Goal: Task Accomplishment & Management: Use online tool/utility

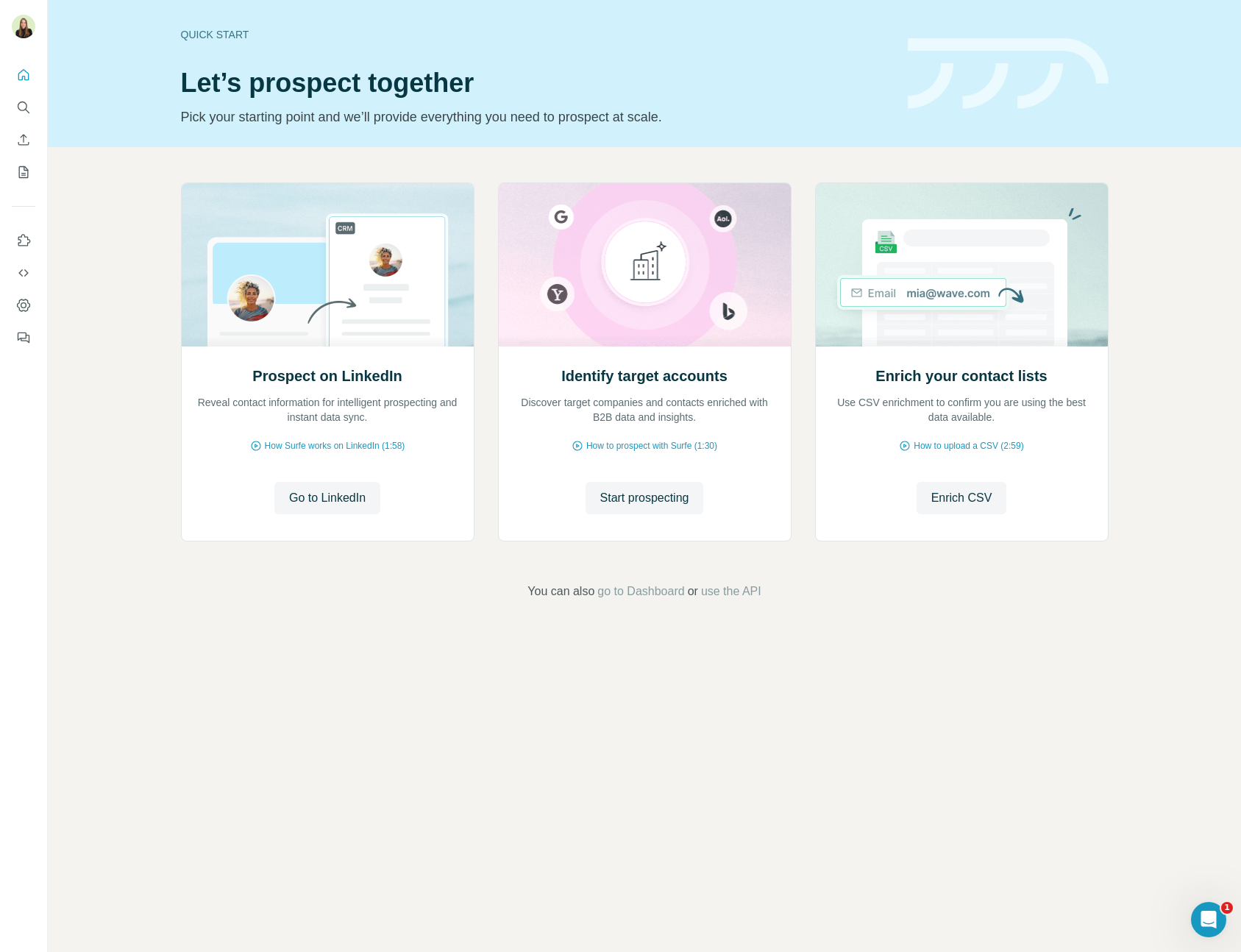
click at [134, 216] on div "Prospect on LinkedIn Reveal contact information for intelligent prospecting and…" at bounding box center [644, 391] width 1193 height 488
click at [18, 235] on icon "Use Surfe on LinkedIn" at bounding box center [23, 240] width 14 height 14
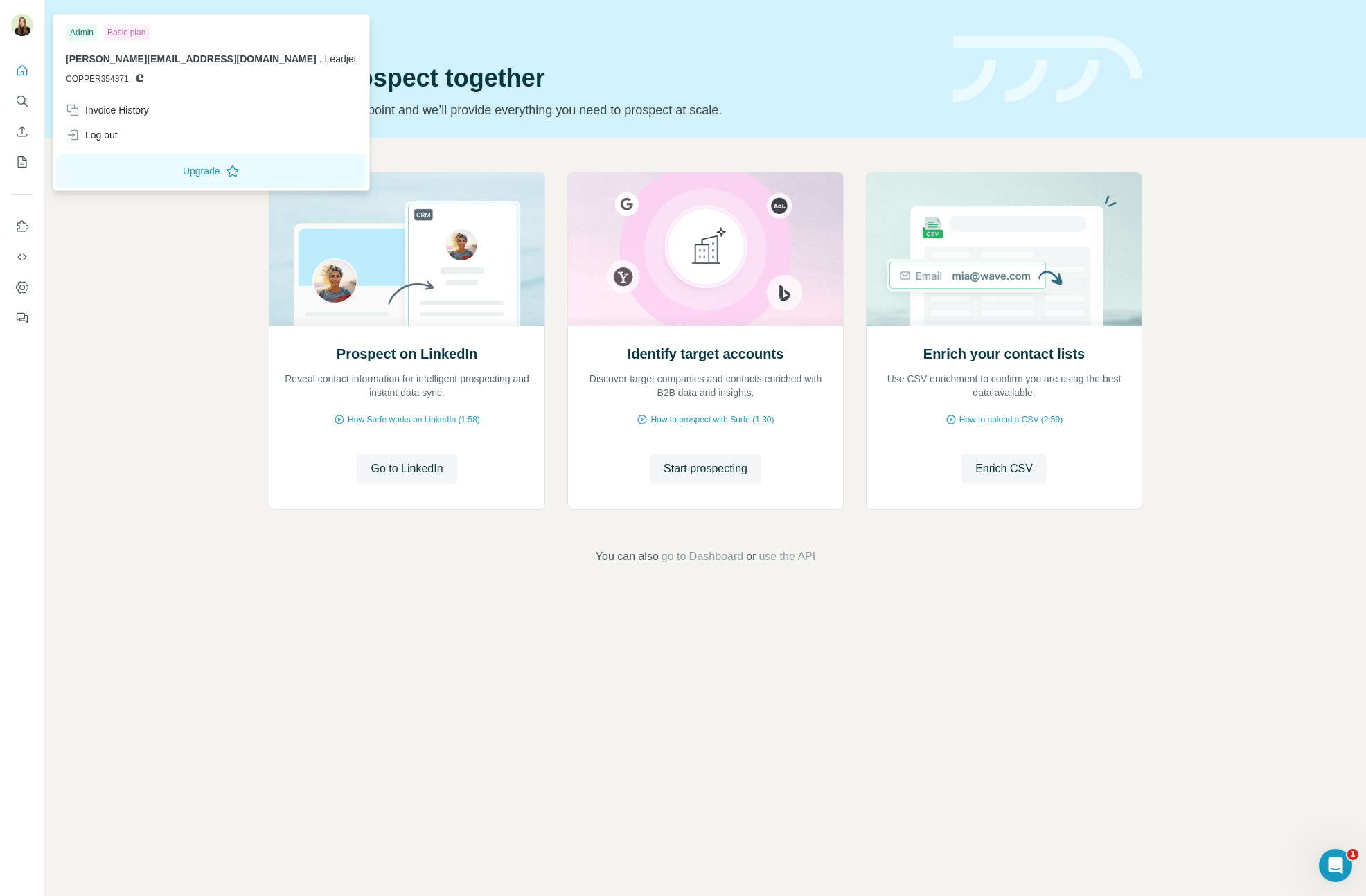
click at [6, 22] on div at bounding box center [24, 27] width 40 height 46
click at [103, 141] on div "Log out" at bounding box center [92, 135] width 52 height 14
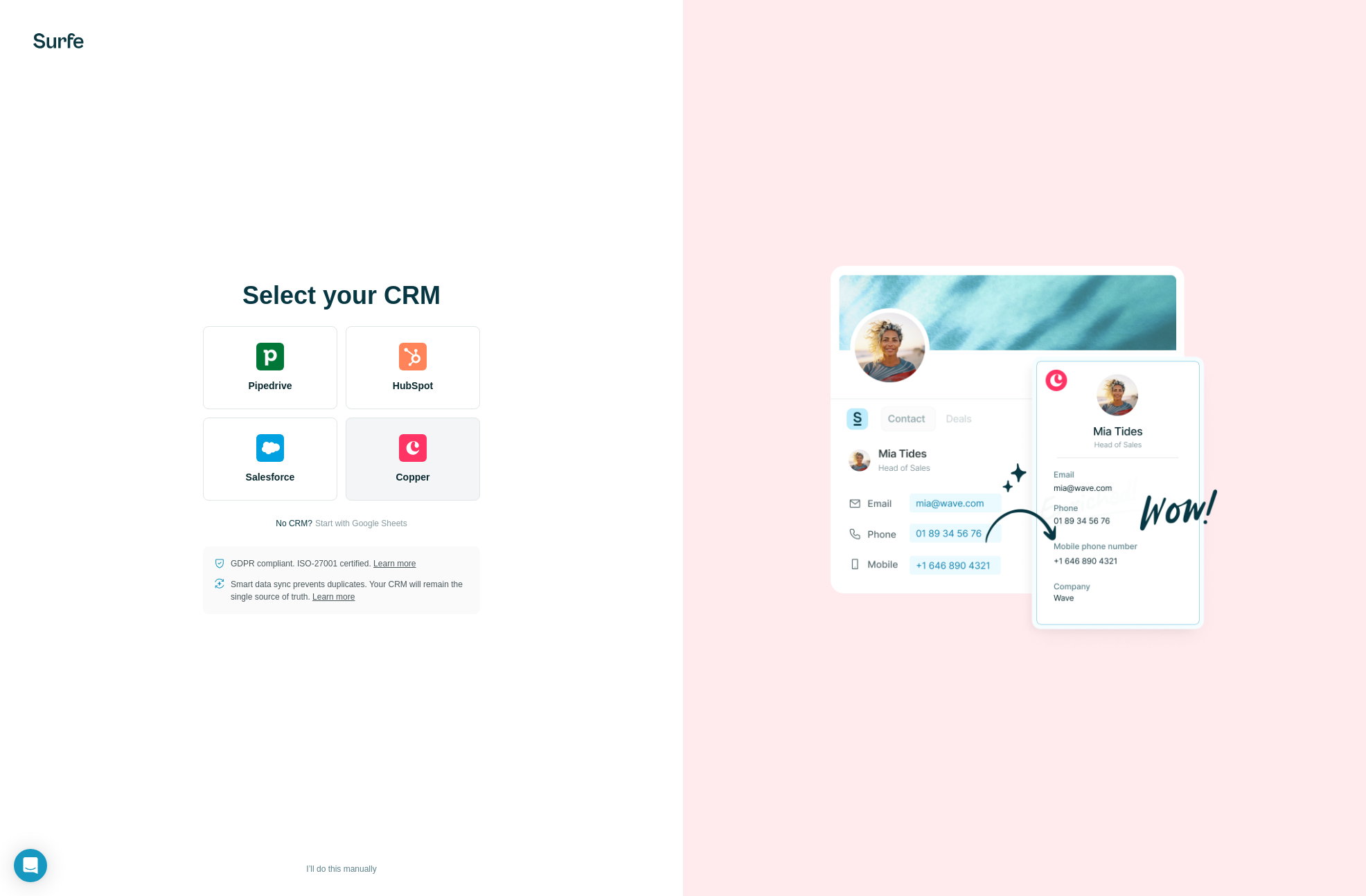
click at [383, 478] on div "Copper" at bounding box center [413, 459] width 134 height 83
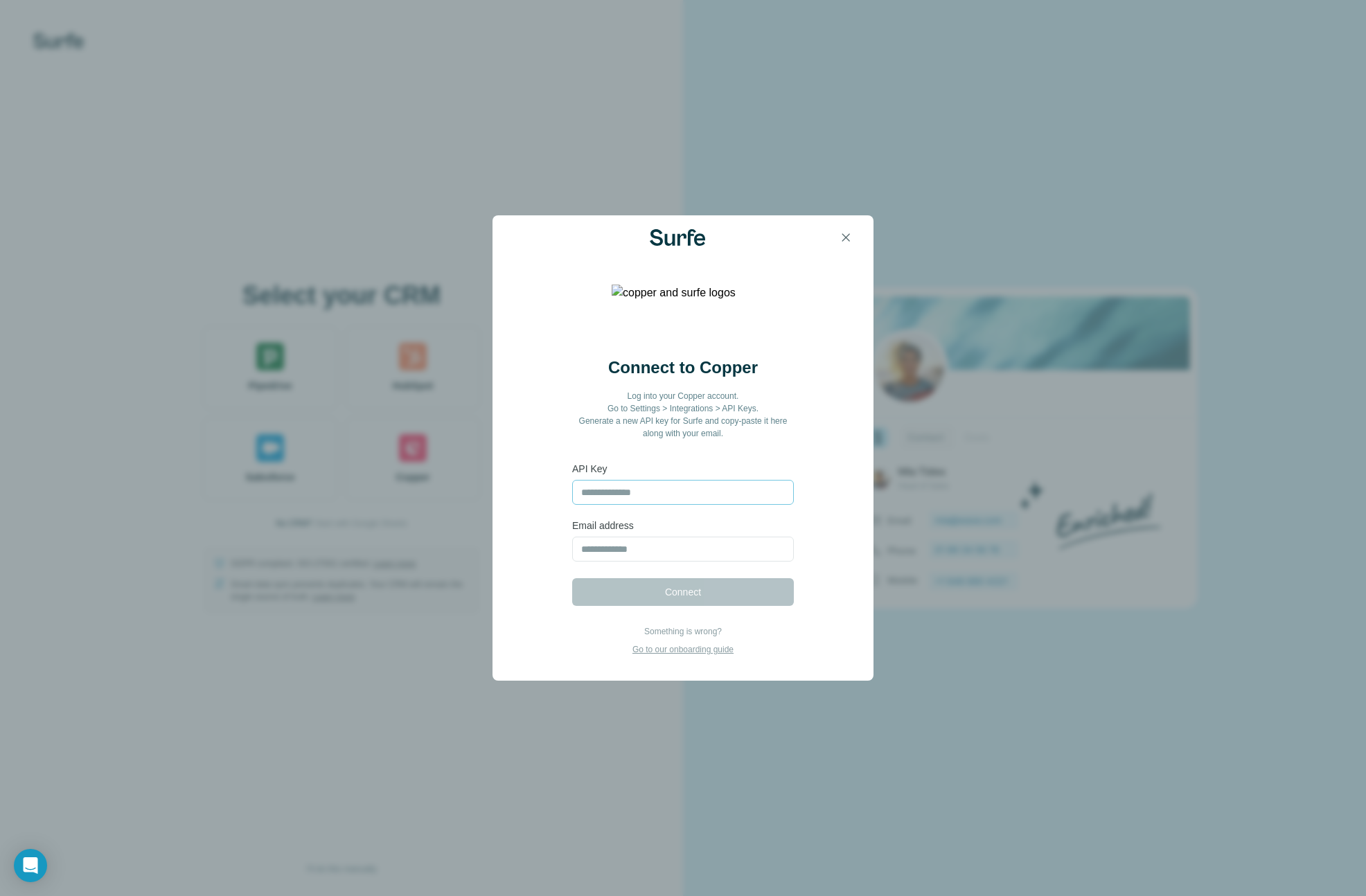
click at [642, 495] on input "text" at bounding box center [682, 492] width 222 height 25
type input "**********"
click at [641, 553] on input "email" at bounding box center [682, 548] width 222 height 25
type input "**********"
click at [650, 596] on button "Connect" at bounding box center [682, 592] width 222 height 28
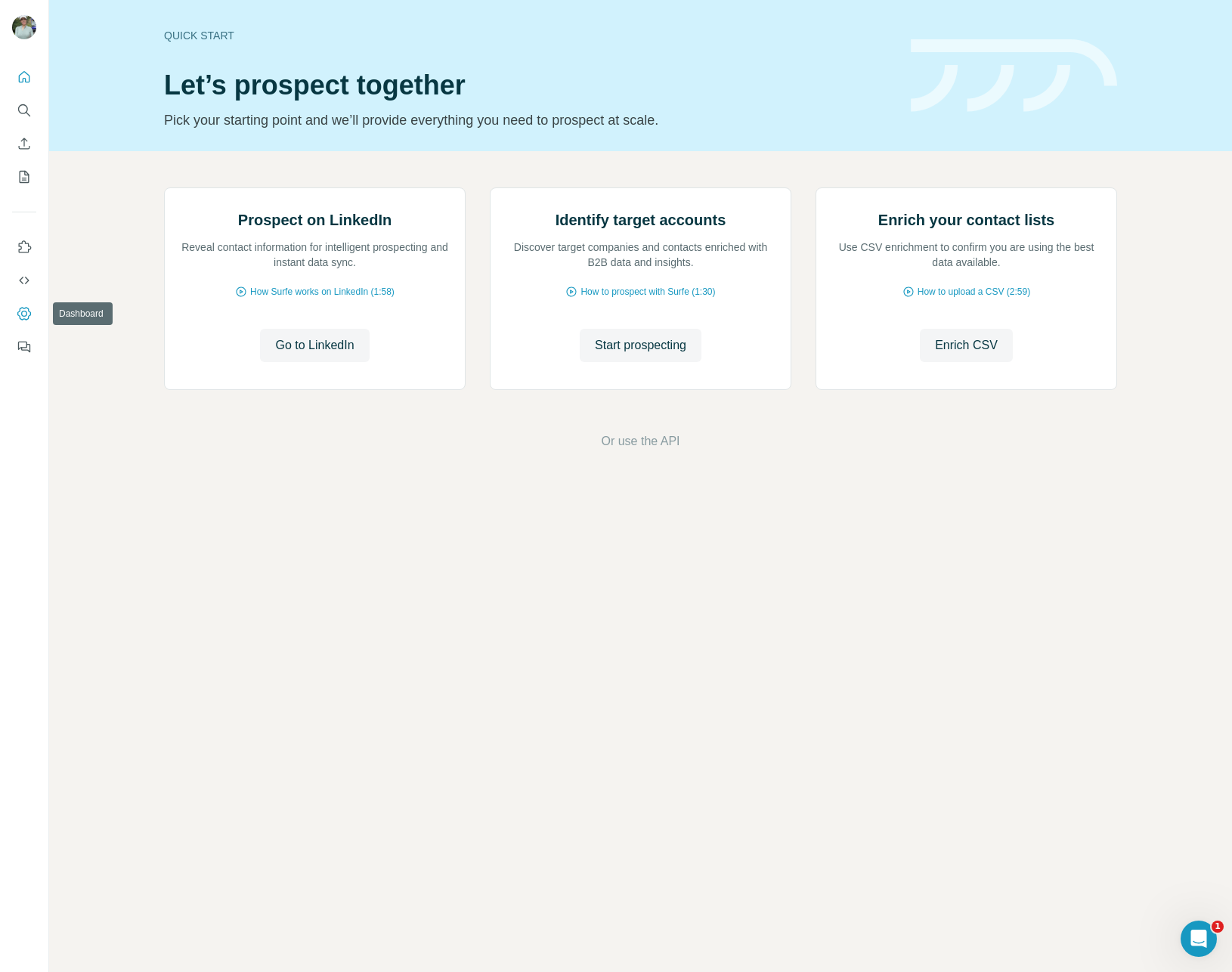
click at [24, 308] on icon "Dashboard" at bounding box center [24, 313] width 14 height 13
click at [24, 242] on icon "Use Surfe on LinkedIn" at bounding box center [24, 247] width 15 height 15
click at [29, 244] on icon "Use Surfe on LinkedIn" at bounding box center [24, 247] width 15 height 15
click at [24, 243] on icon "Use Surfe on LinkedIn" at bounding box center [24, 247] width 15 height 15
